Goal: Task Accomplishment & Management: Complete application form

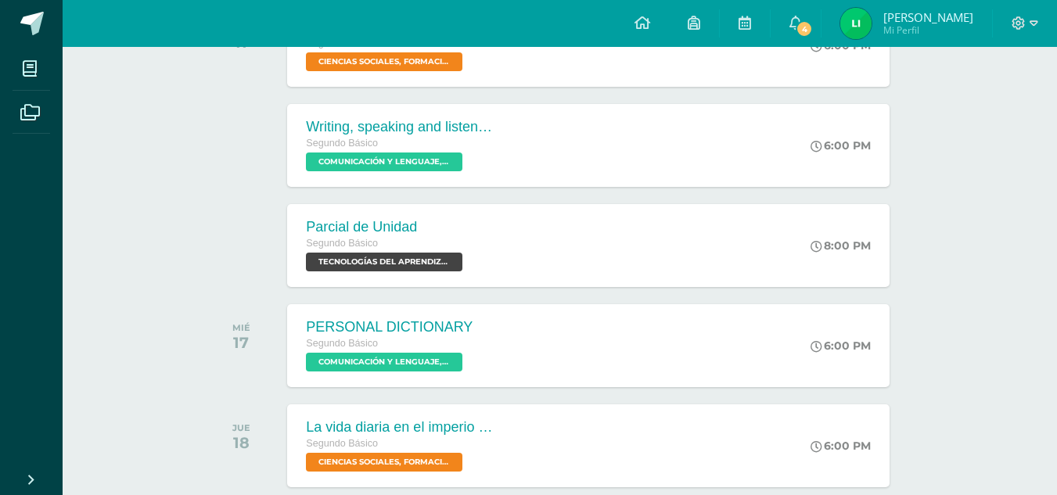
scroll to position [306, 0]
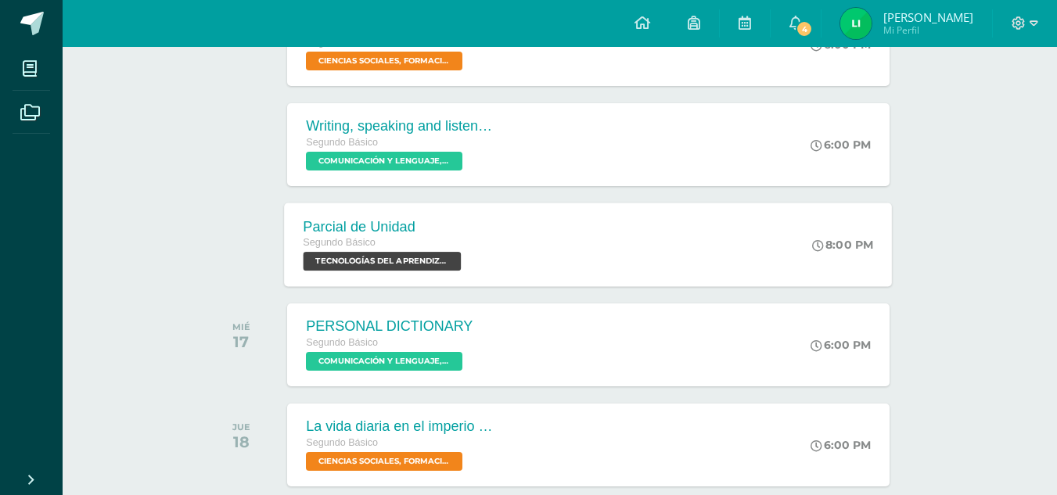
click at [379, 265] on span "TECNOLOGÍAS DEL APRENDIZAJE Y LA COMUNICACIÓN 'Sección B'" at bounding box center [382, 261] width 158 height 19
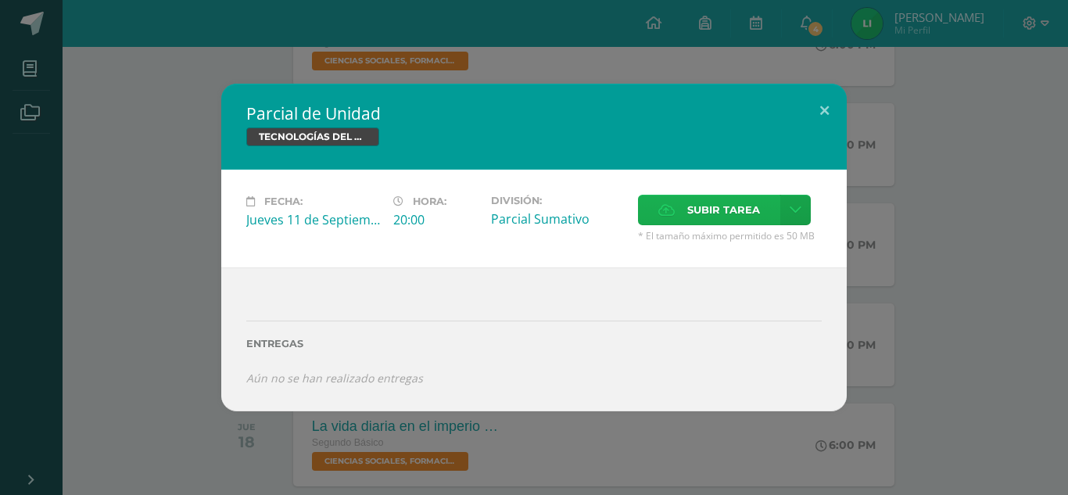
click at [680, 198] on label "Subir tarea" at bounding box center [709, 210] width 142 height 31
click at [0, 0] on input "Subir tarea" at bounding box center [0, 0] width 0 height 0
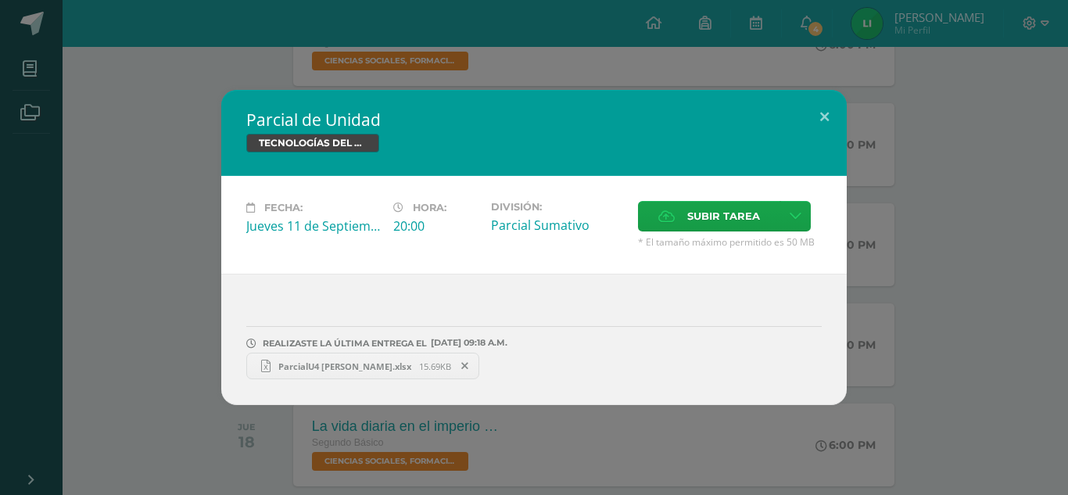
click at [332, 368] on span "ParcialU4 [PERSON_NAME].xlsx" at bounding box center [345, 367] width 149 height 12
click at [833, 119] on button at bounding box center [825, 116] width 45 height 53
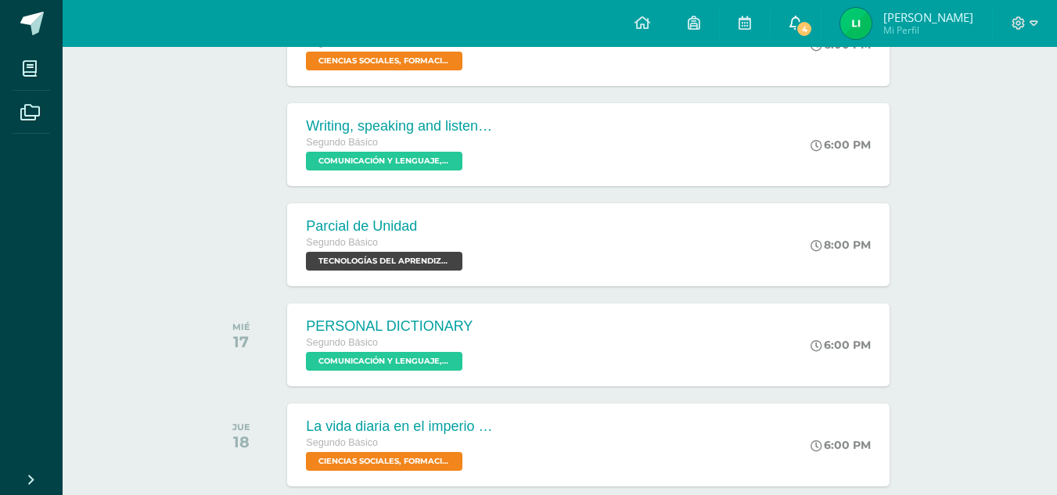
click at [813, 31] on span "4" at bounding box center [803, 28] width 17 height 17
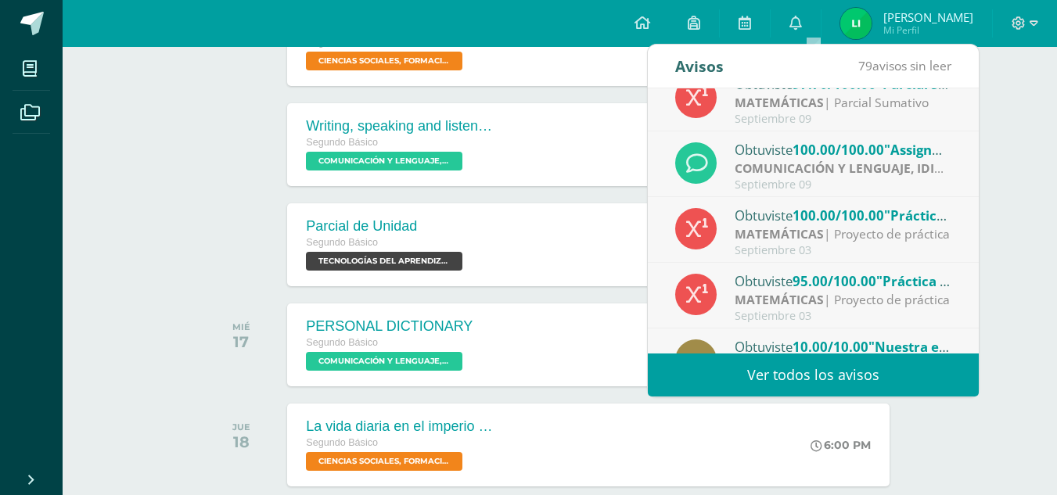
scroll to position [260, 0]
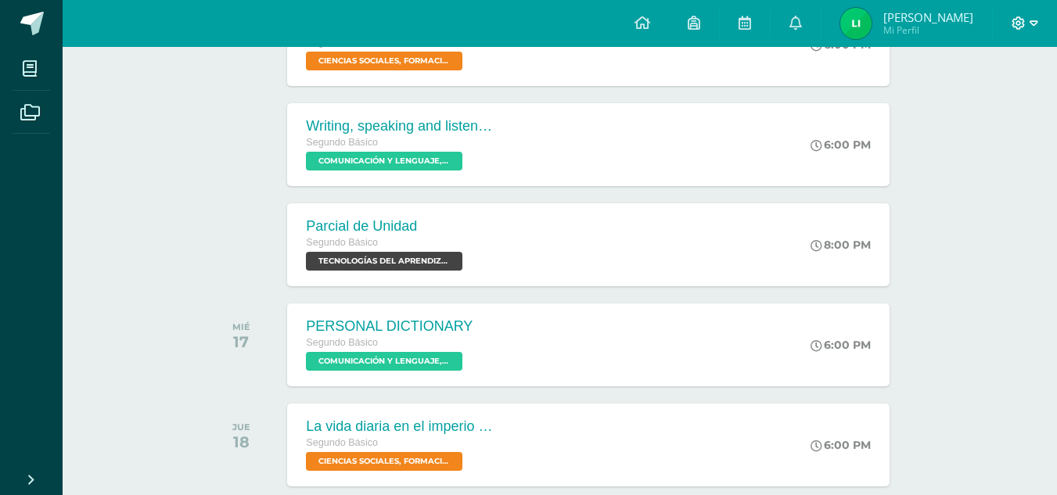
click at [1020, 17] on icon at bounding box center [1018, 22] width 13 height 13
click at [961, 109] on span "Cerrar sesión" at bounding box center [984, 106] width 70 height 15
